Goal: Information Seeking & Learning: Find specific fact

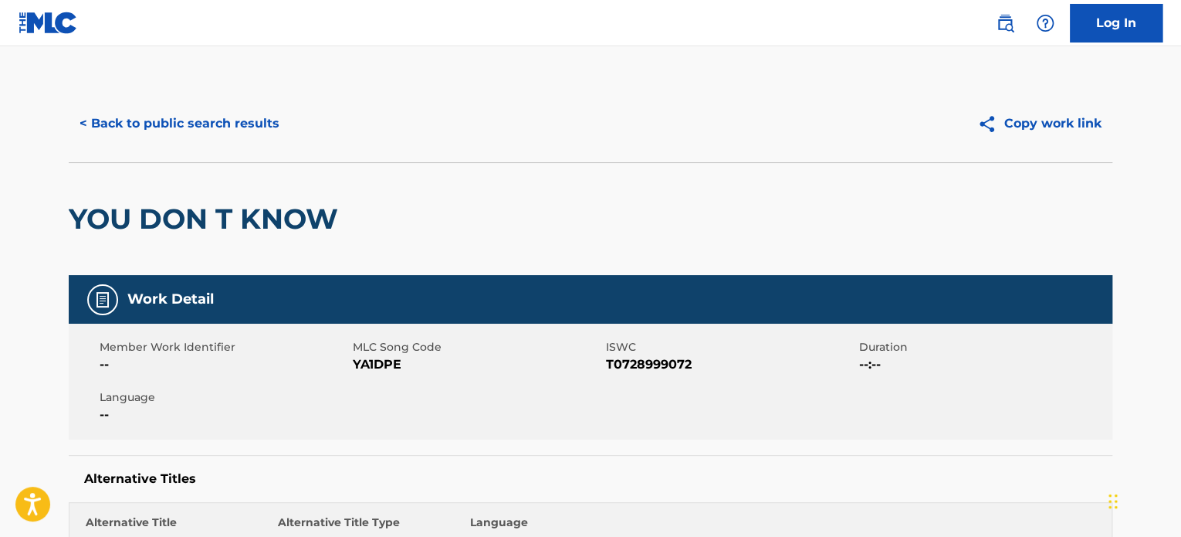
click at [156, 138] on button "< Back to public search results" at bounding box center [180, 123] width 222 height 39
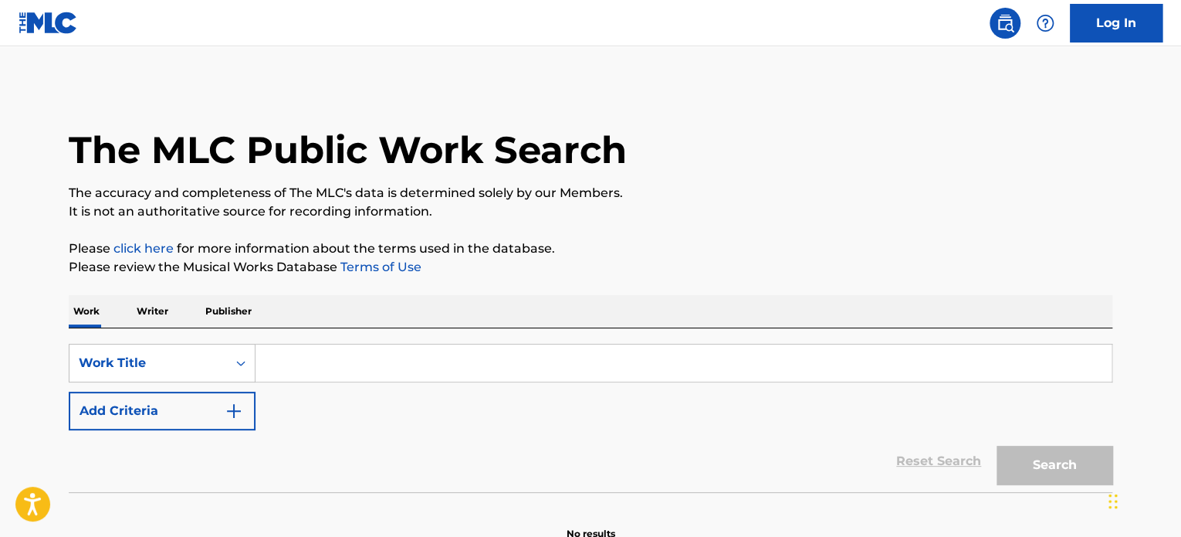
click at [336, 371] on input "Search Form" at bounding box center [684, 362] width 856 height 37
paste input "JIMMY COOKS"
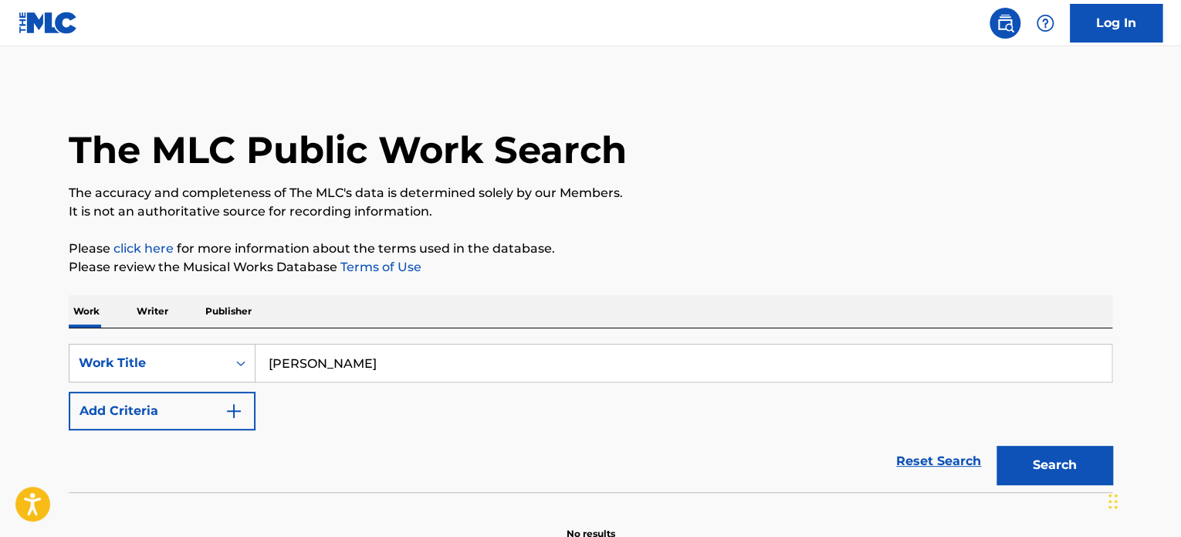
type input "JIMMY COOKS"
click at [523, 235] on div "The MLC Public Work Search The accuracy and completeness of The MLC's data is d…" at bounding box center [590, 312] width 1081 height 455
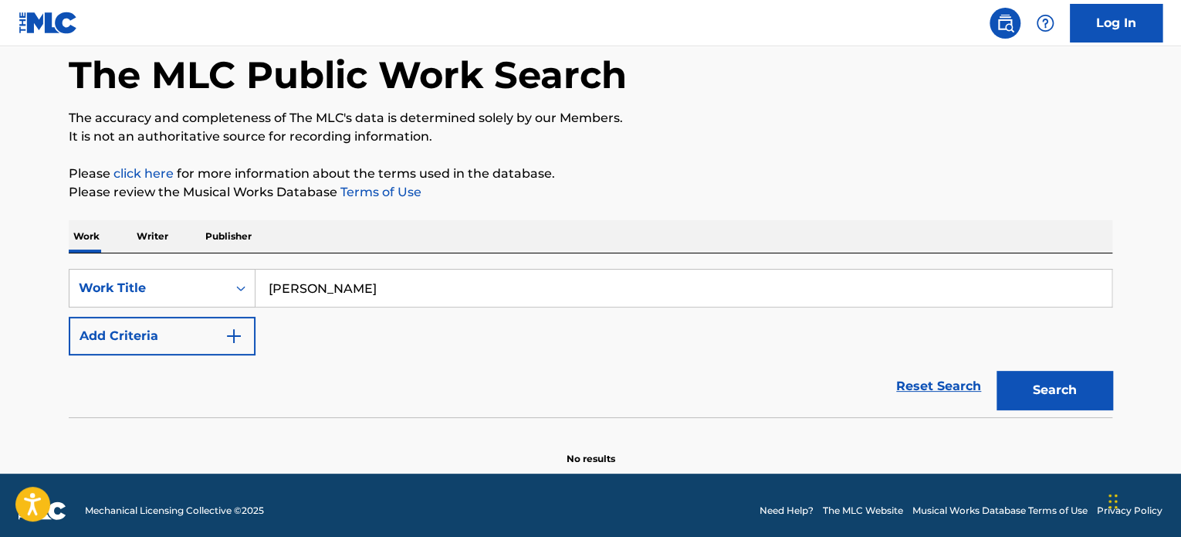
scroll to position [77, 0]
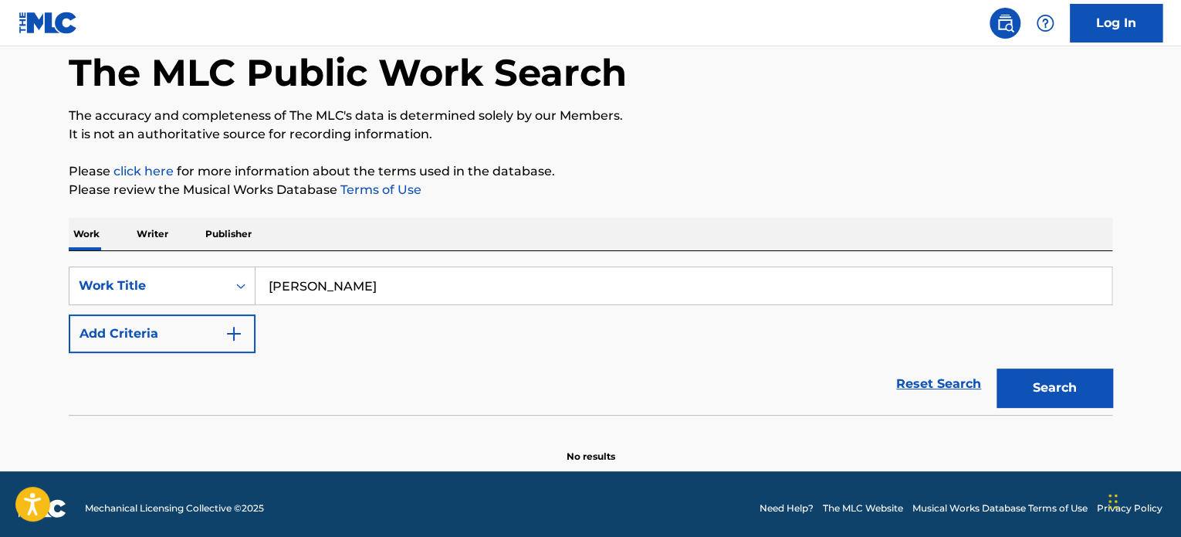
click at [246, 309] on div "SearchWithCriteria602c641d-816d-461d-b866-f488510d7242 Work Title JIMMY COOKS A…" at bounding box center [591, 309] width 1044 height 86
click at [245, 323] on button "Add Criteria" at bounding box center [162, 333] width 187 height 39
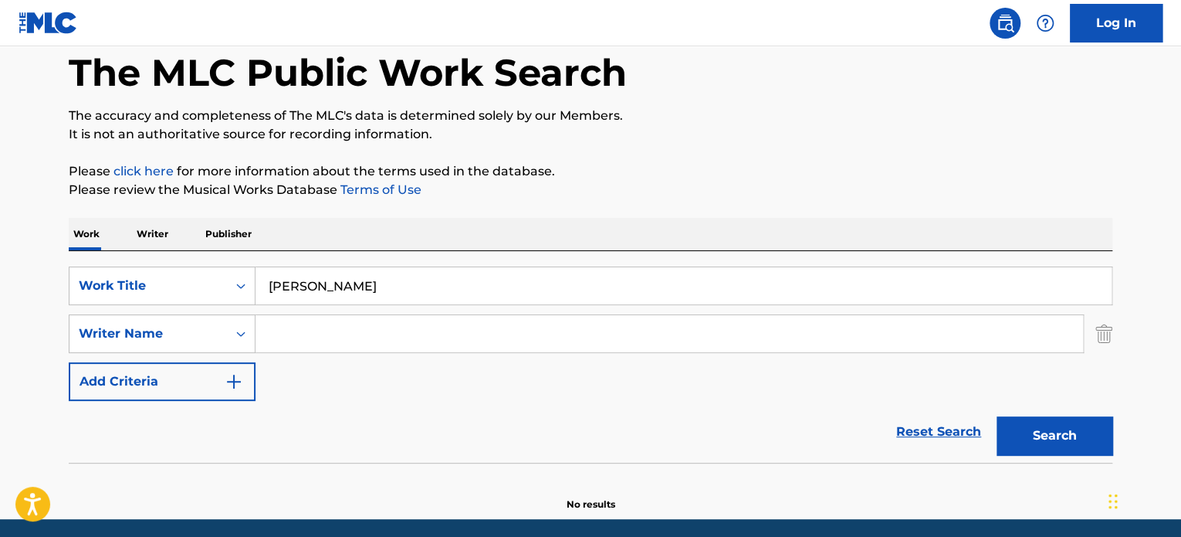
click at [565, 323] on input "Search Form" at bounding box center [670, 333] width 828 height 37
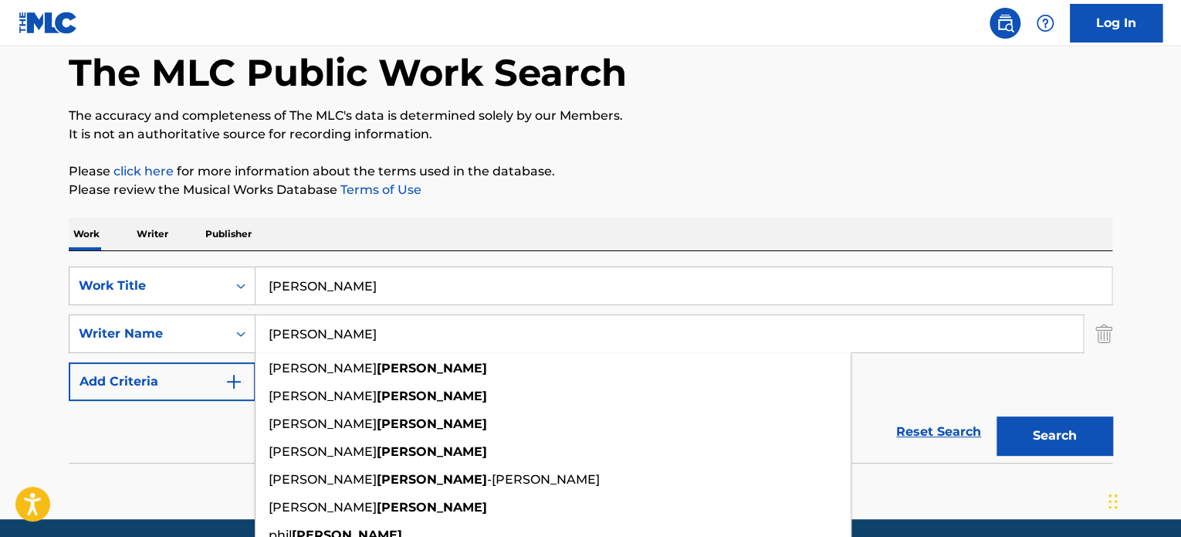
type input "goodman"
click at [997, 416] on button "Search" at bounding box center [1055, 435] width 116 height 39
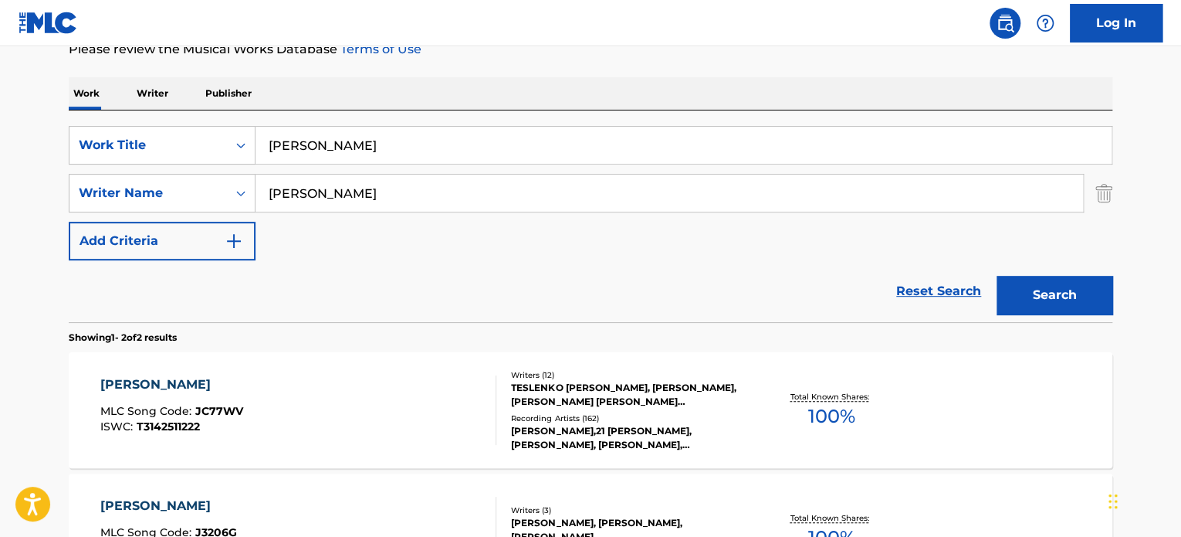
scroll to position [386, 0]
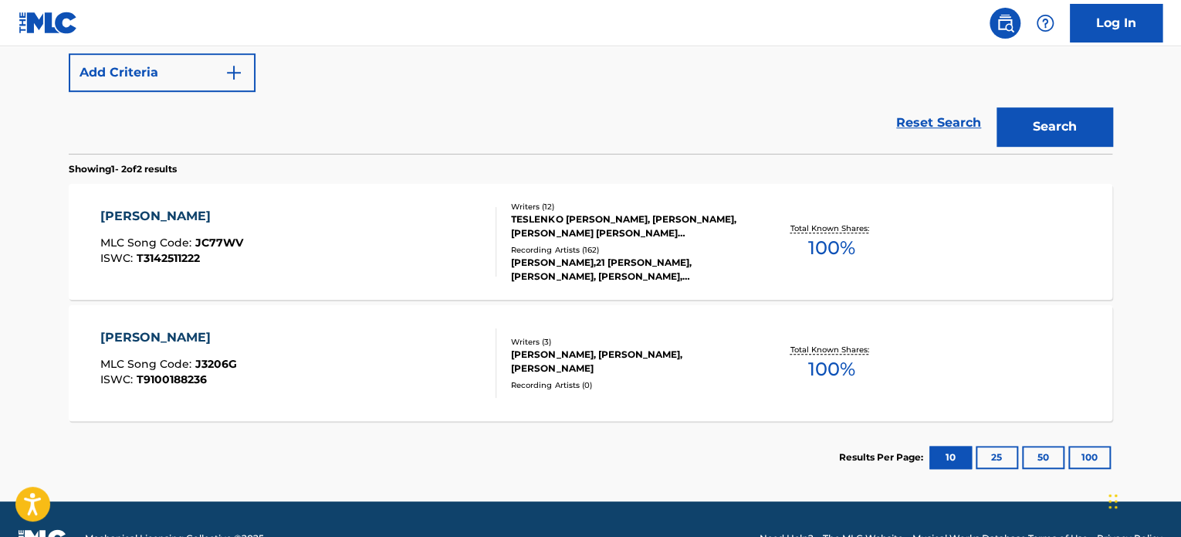
click at [297, 231] on div "JIMMY COOKS MLC Song Code : JC77WV ISWC : T3142511222" at bounding box center [298, 241] width 397 height 69
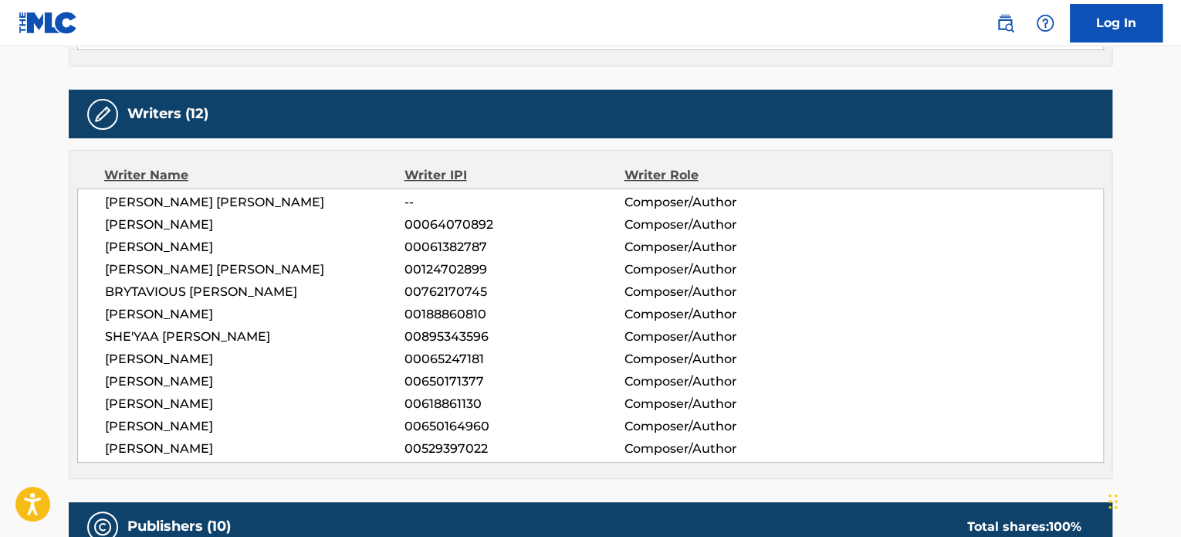
scroll to position [540, 0]
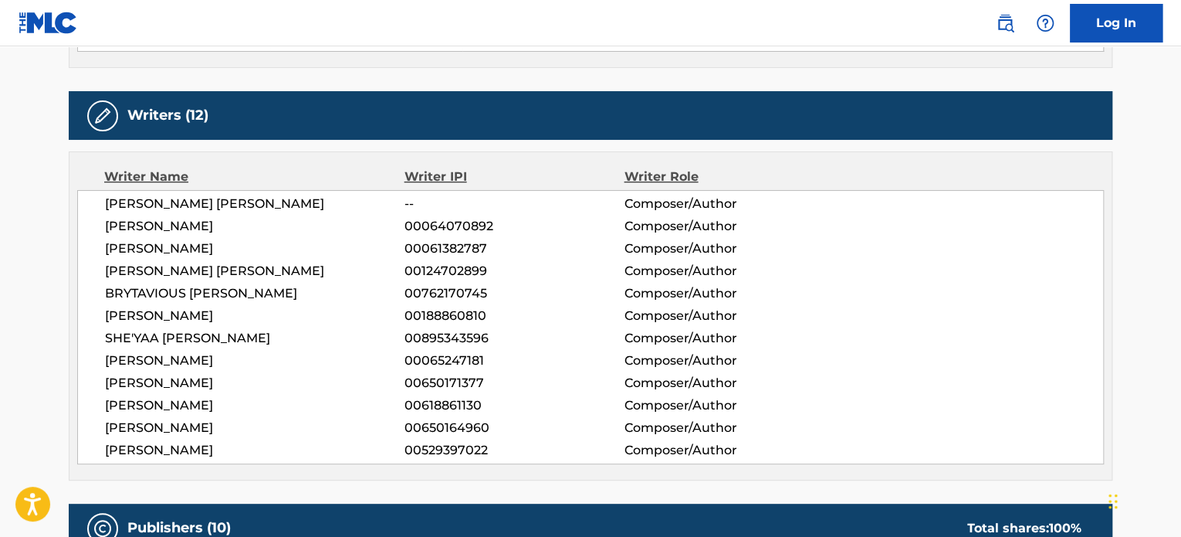
click at [537, 337] on span "00895343596" at bounding box center [514, 338] width 219 height 19
